Goal: Transaction & Acquisition: Purchase product/service

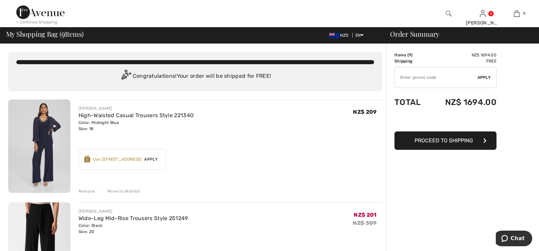
click at [84, 191] on div "Remove" at bounding box center [87, 191] width 17 height 6
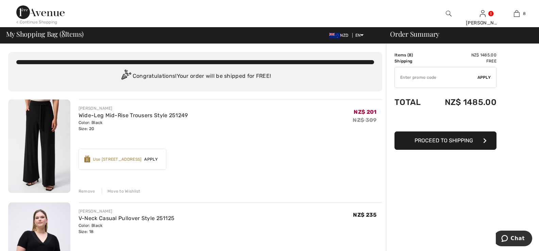
click at [84, 191] on div "Remove" at bounding box center [87, 191] width 17 height 6
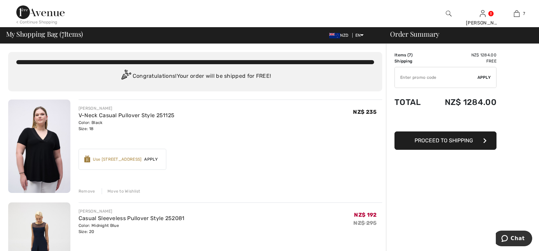
click at [84, 191] on div "Remove" at bounding box center [87, 191] width 17 height 6
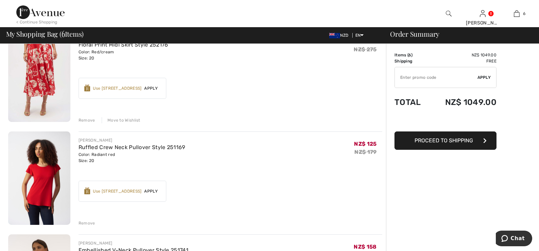
scroll to position [306, 0]
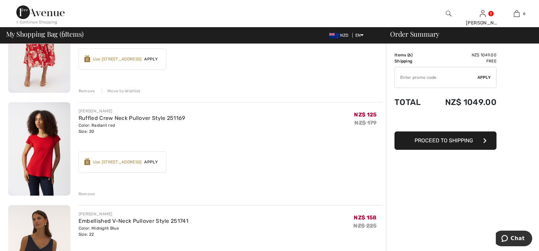
click at [87, 193] on div "Remove" at bounding box center [87, 194] width 17 height 6
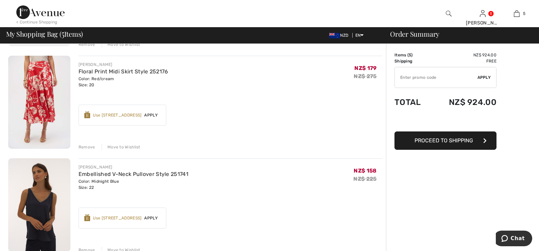
scroll to position [238, 0]
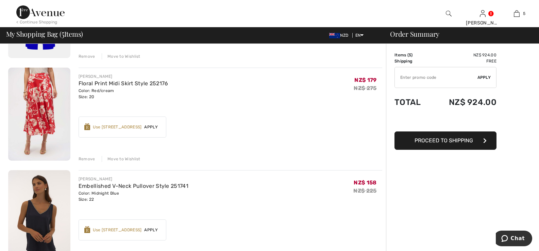
click at [411, 79] on input "TEXT" at bounding box center [436, 77] width 83 height 20
type input "EXTRA"
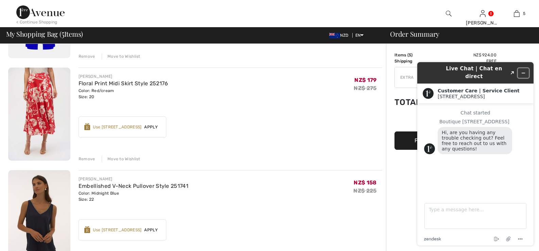
click at [524, 71] on icon "Minimize widget" at bounding box center [523, 73] width 5 height 5
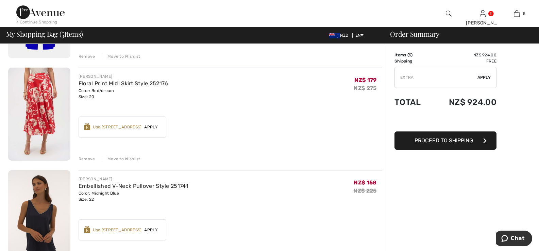
click at [484, 76] on span "Apply" at bounding box center [484, 77] width 14 height 6
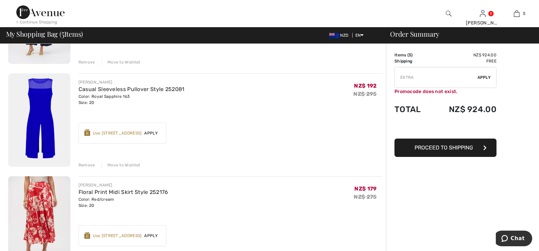
scroll to position [170, 0]
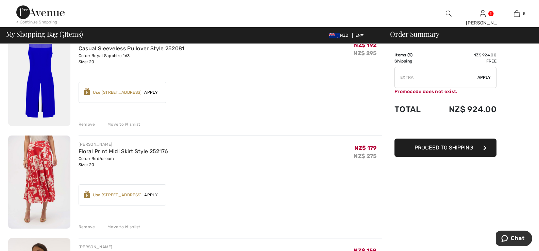
click at [86, 226] on div "Remove" at bounding box center [87, 227] width 17 height 6
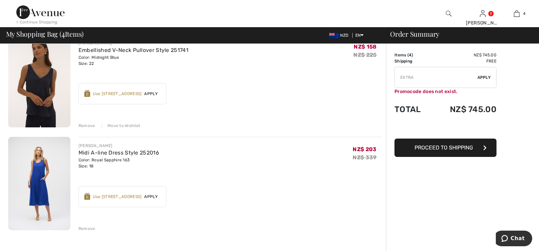
scroll to position [238, 0]
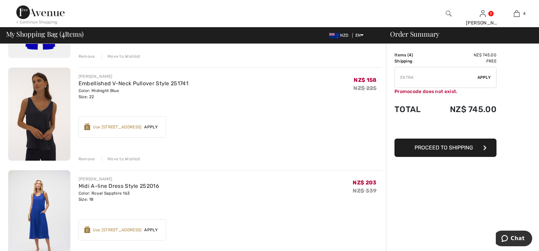
click at [87, 159] on div "Remove" at bounding box center [87, 159] width 17 height 6
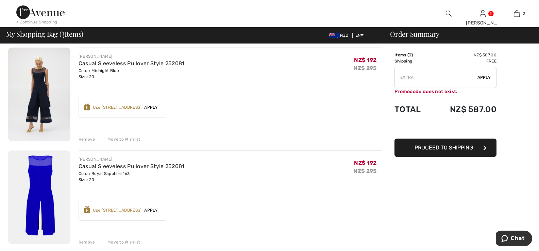
scroll to position [0, 0]
